Goal: Communication & Community: Share content

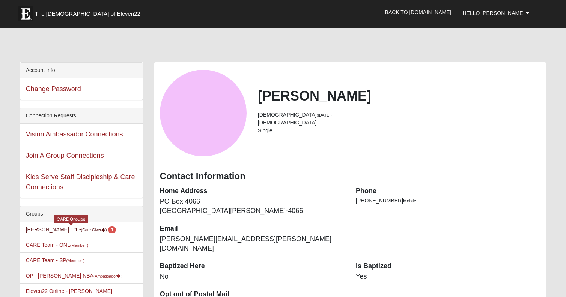
click at [65, 229] on link "Marsha S. Asher 1:1 - (Care Giver ) 1" at bounding box center [71, 230] width 90 height 6
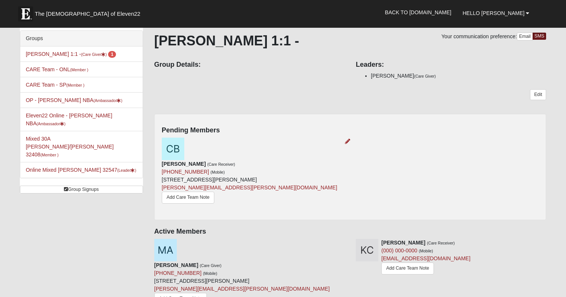
scroll to position [41, 0]
click at [348, 141] on icon at bounding box center [347, 140] width 5 height 5
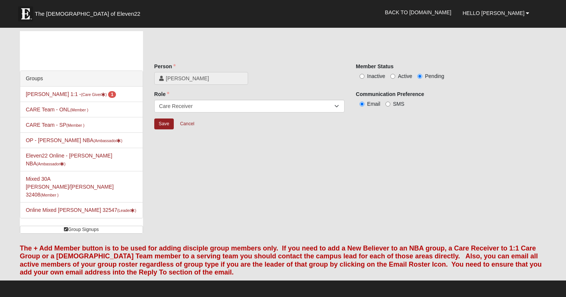
click at [362, 78] on input "Inactive" at bounding box center [362, 76] width 5 height 5
radio input "true"
click at [164, 125] on input "Save" at bounding box center [164, 124] width 20 height 11
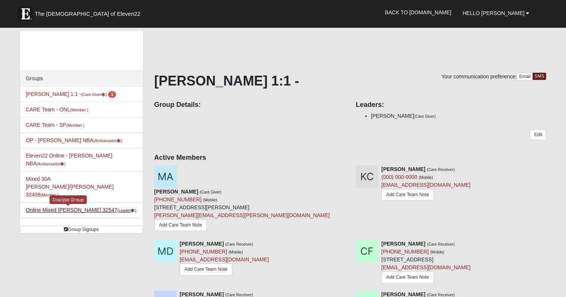
click at [77, 207] on link "Online Mixed [PERSON_NAME] 32547 (Leader )" at bounding box center [81, 210] width 110 height 6
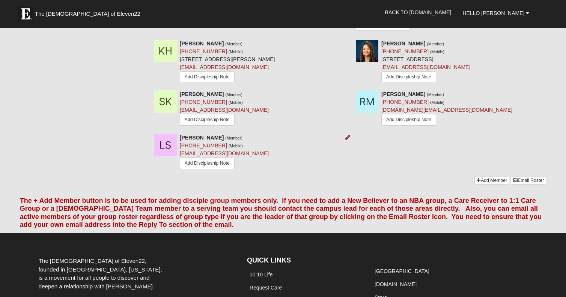
scroll to position [523, 0]
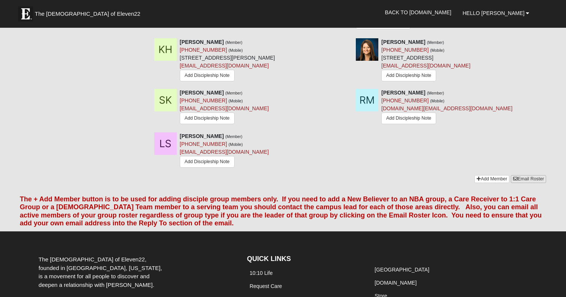
click at [529, 175] on link "Email Roster" at bounding box center [528, 179] width 35 height 8
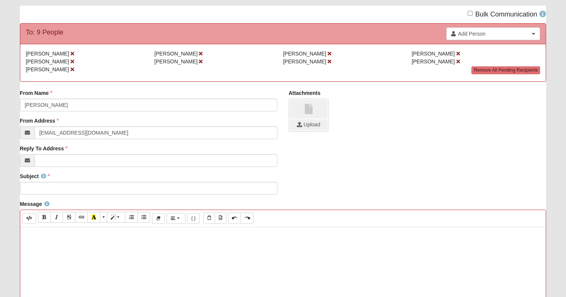
scroll to position [57, 0]
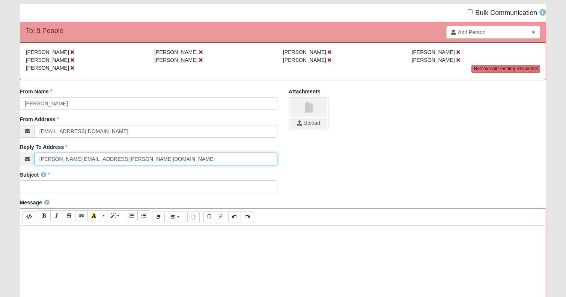
type input "[PERSON_NAME][EMAIL_ADDRESS][PERSON_NAME][DOMAIN_NAME]"
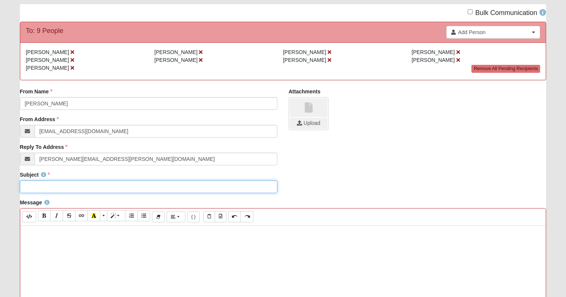
click at [52, 188] on input "Subject" at bounding box center [148, 187] width 257 height 13
type input "1122 WEDNESDAY"
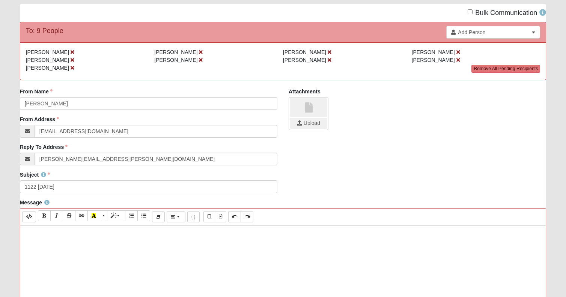
click at [50, 233] on p at bounding box center [283, 234] width 518 height 8
paste div
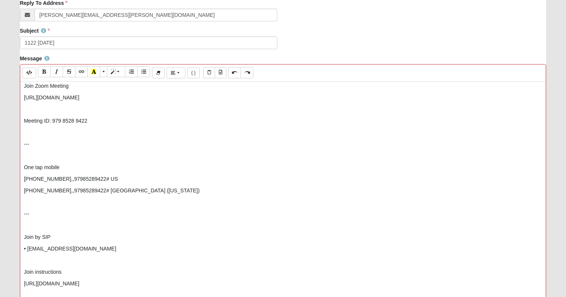
scroll to position [202, 0]
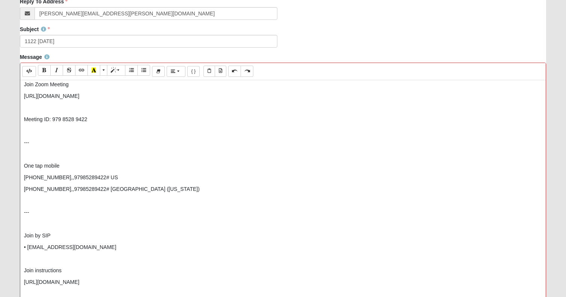
click at [26, 166] on p "One tap mobile" at bounding box center [283, 166] width 518 height 8
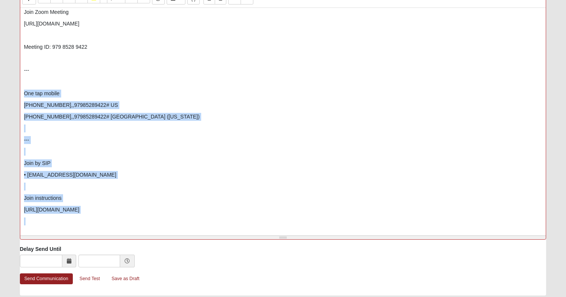
scroll to position [301, 0]
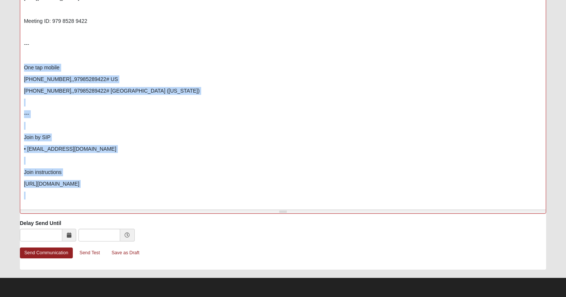
drag, startPoint x: 26, startPoint y: 166, endPoint x: 80, endPoint y: 322, distance: 165.5
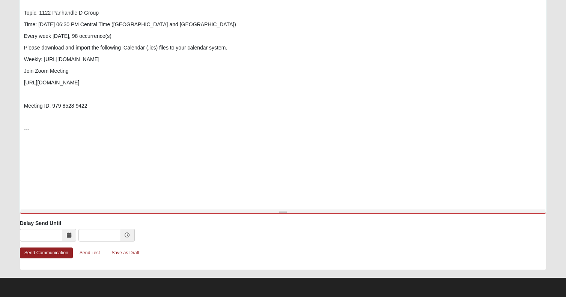
scroll to position [0, 0]
click at [53, 254] on link "Send Communication" at bounding box center [46, 253] width 53 height 11
